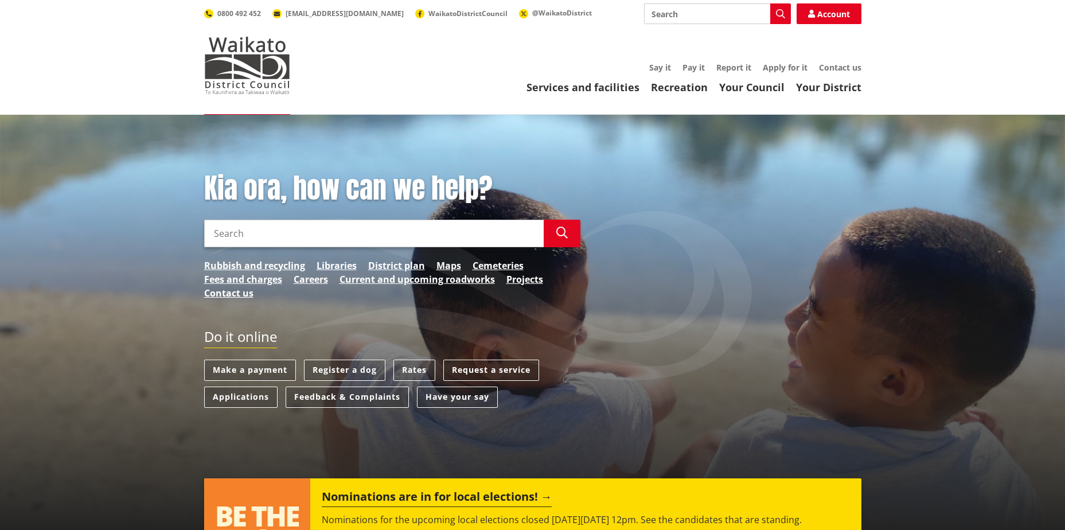
click at [673, 15] on input "Search" at bounding box center [717, 13] width 147 height 21
type input "elections"
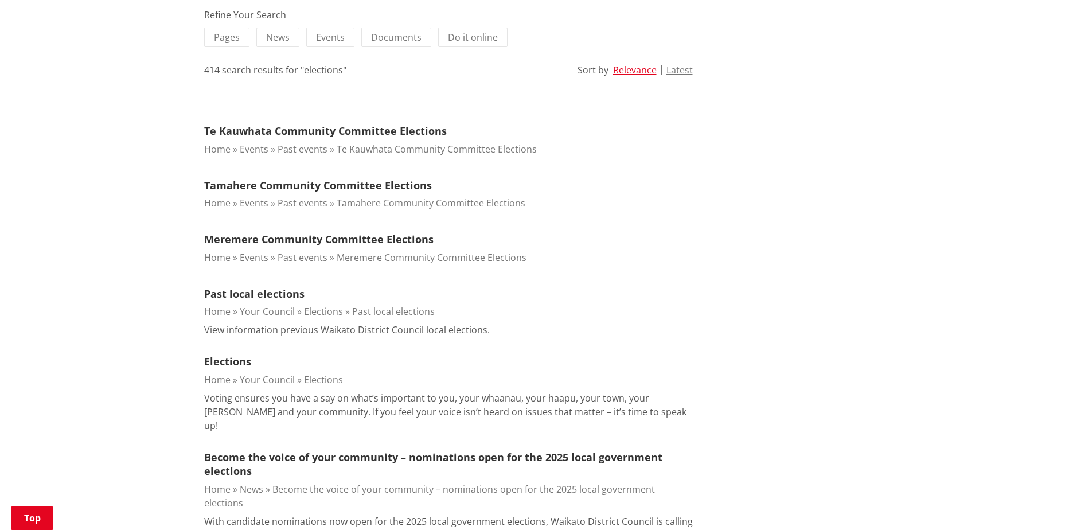
scroll to position [287, 0]
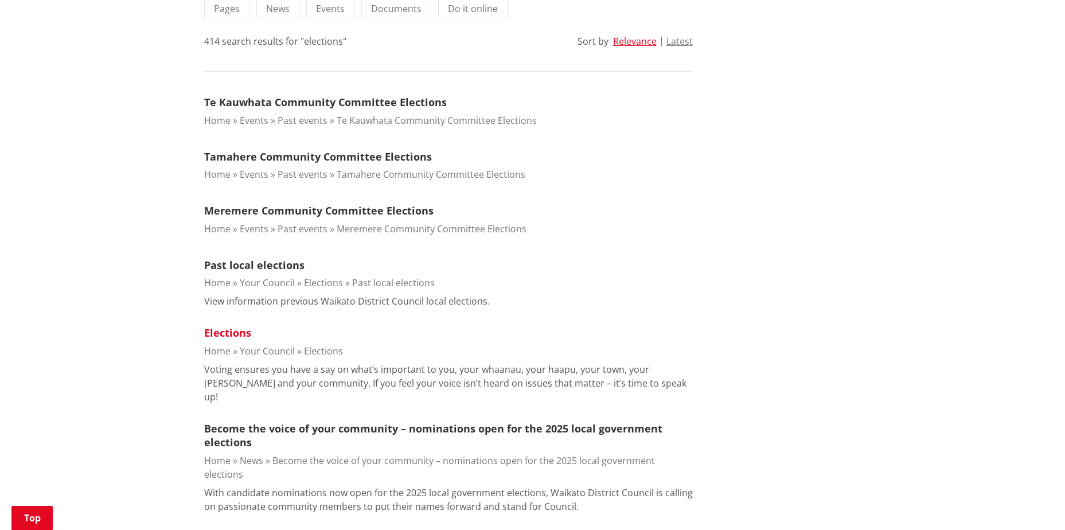
click at [233, 331] on link "Elections" at bounding box center [227, 333] width 47 height 14
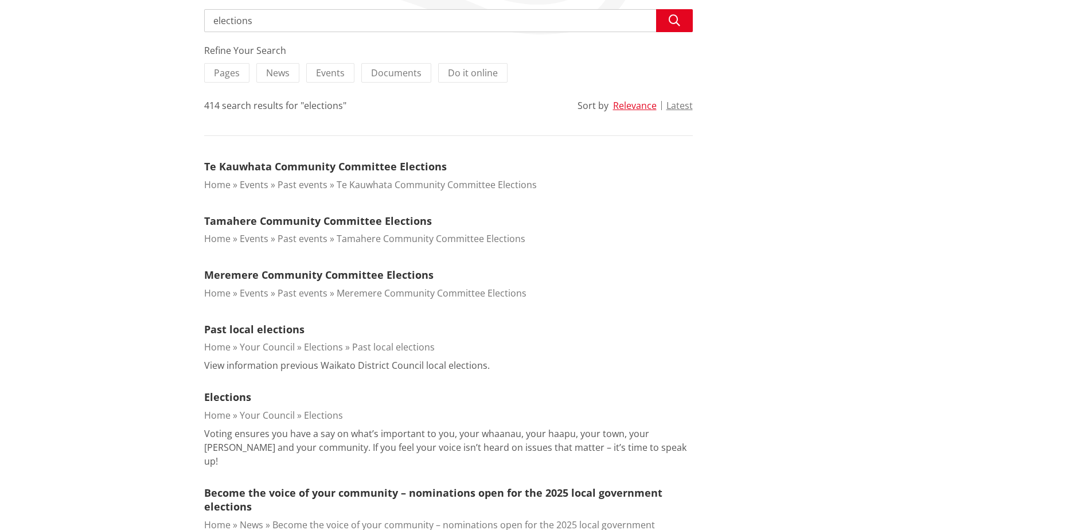
scroll to position [57, 0]
